Goal: Task Accomplishment & Management: Manage account settings

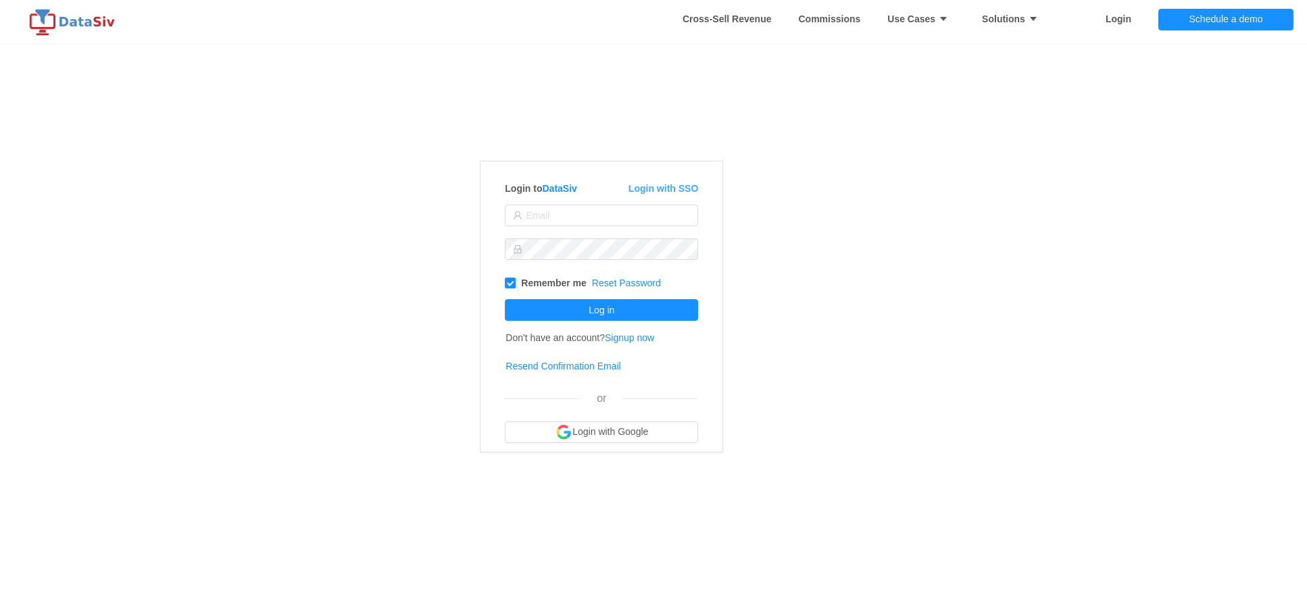
click at [657, 189] on link "Login with SSO" at bounding box center [663, 188] width 70 height 11
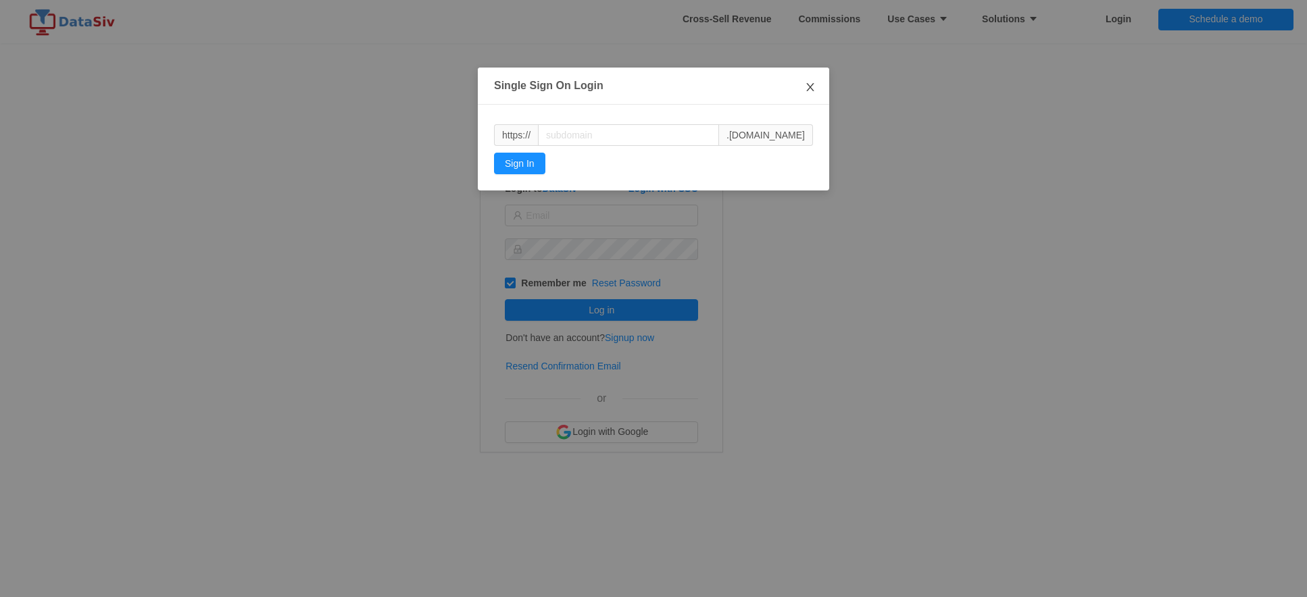
click at [803, 91] on span "Close" at bounding box center [810, 87] width 38 height 38
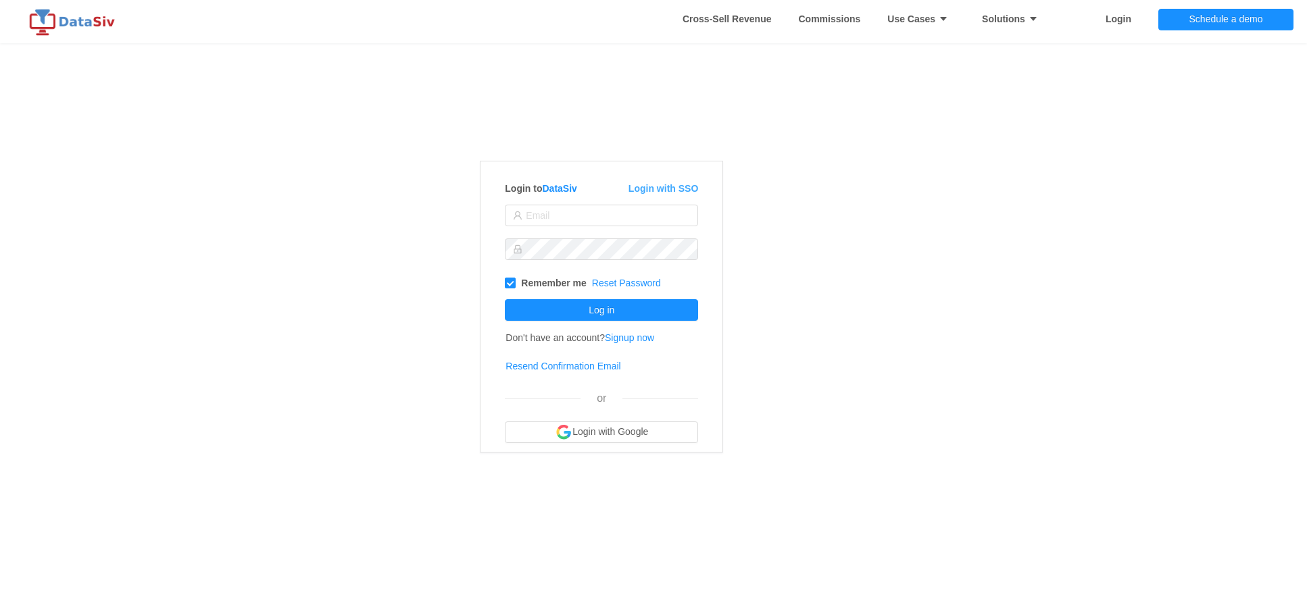
click at [684, 191] on link "Login with SSO" at bounding box center [663, 188] width 70 height 11
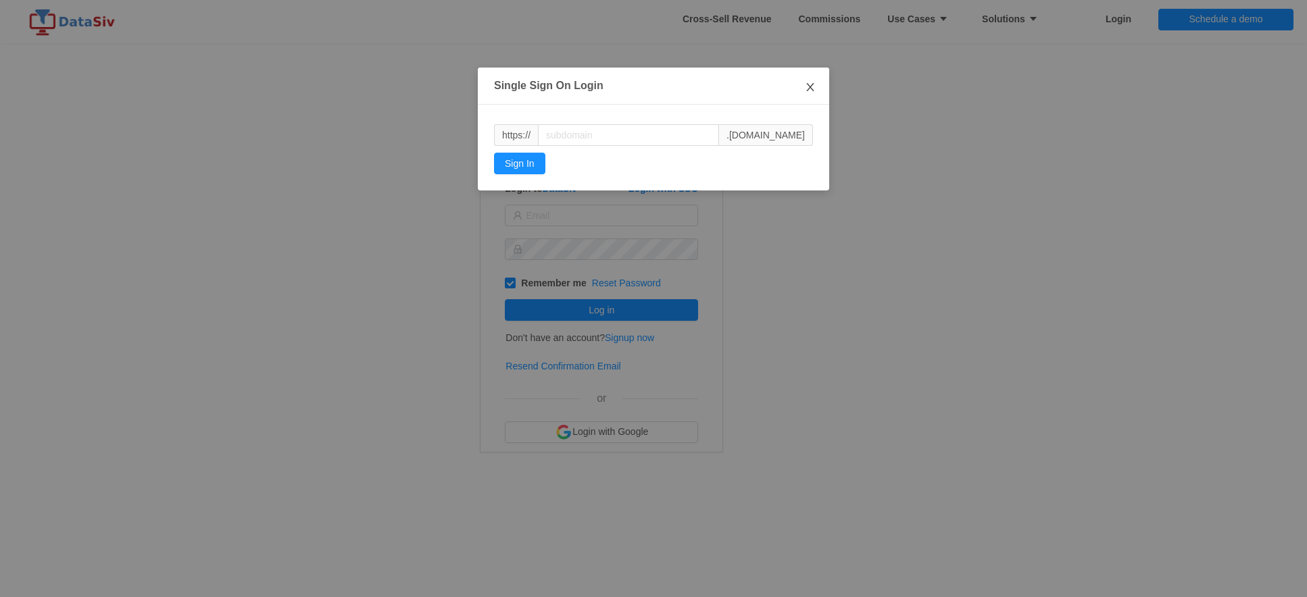
click at [813, 83] on icon "icon: close" at bounding box center [810, 87] width 11 height 11
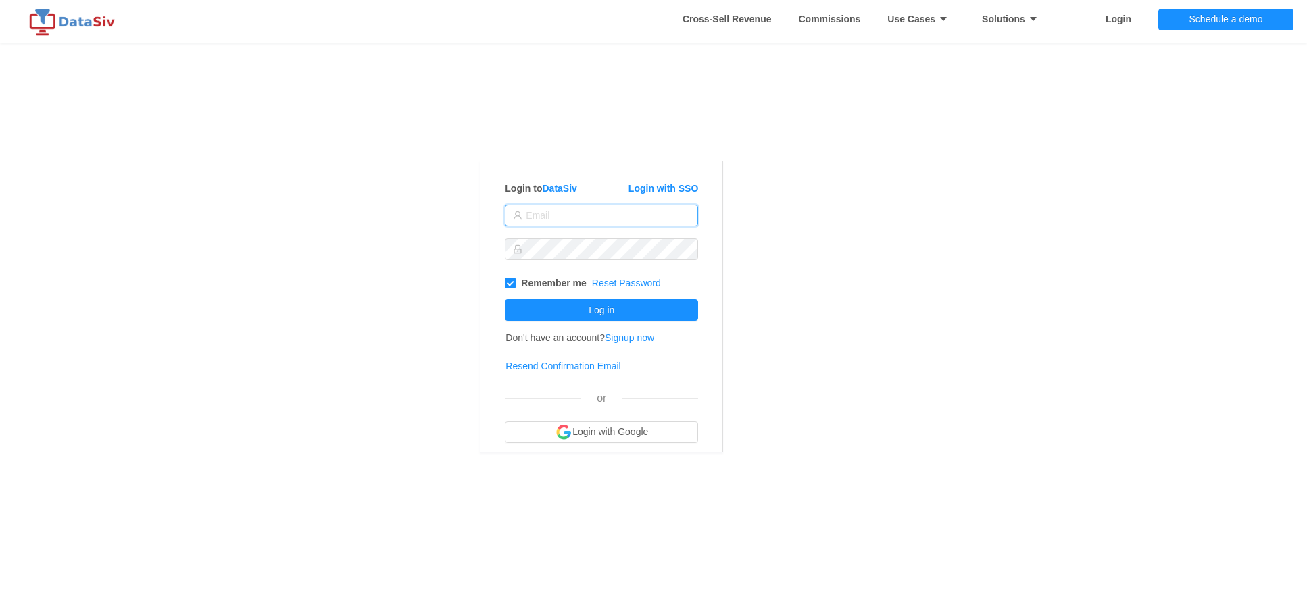
click at [595, 222] on input "text" at bounding box center [601, 216] width 193 height 22
click at [624, 431] on button "Login with Google" at bounding box center [601, 433] width 193 height 22
click at [647, 189] on link "Login with SSO" at bounding box center [663, 188] width 70 height 11
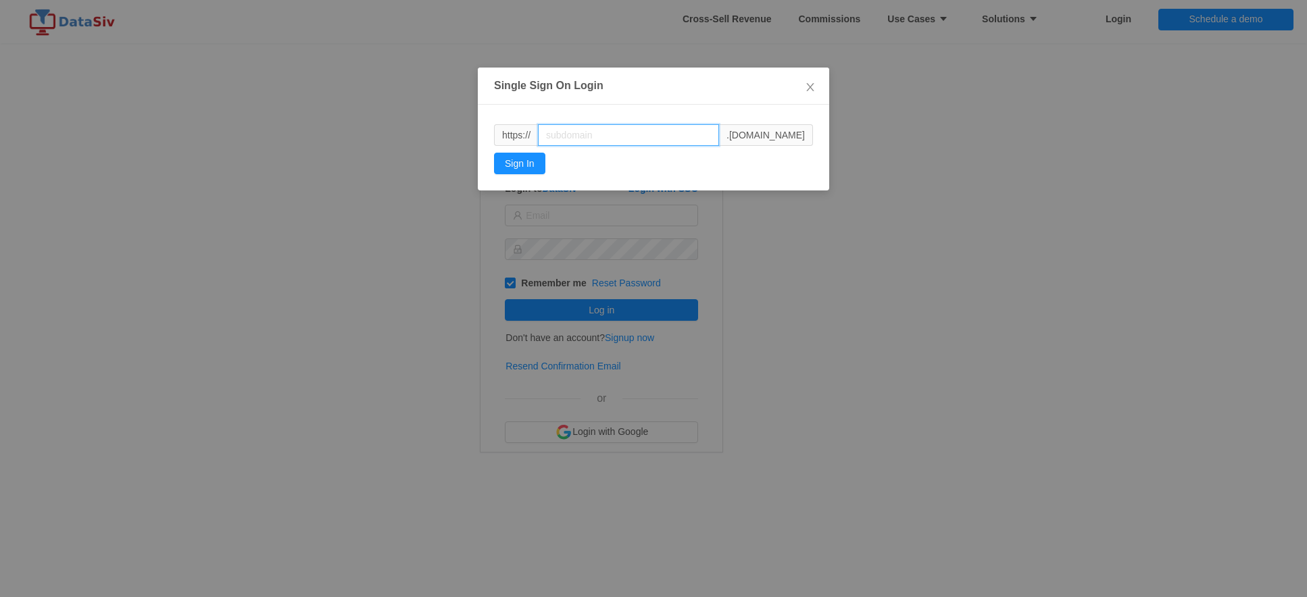
click at [613, 142] on input "text" at bounding box center [628, 135] width 181 height 22
click at [818, 89] on span "Close" at bounding box center [810, 87] width 38 height 38
